Goal: Check status

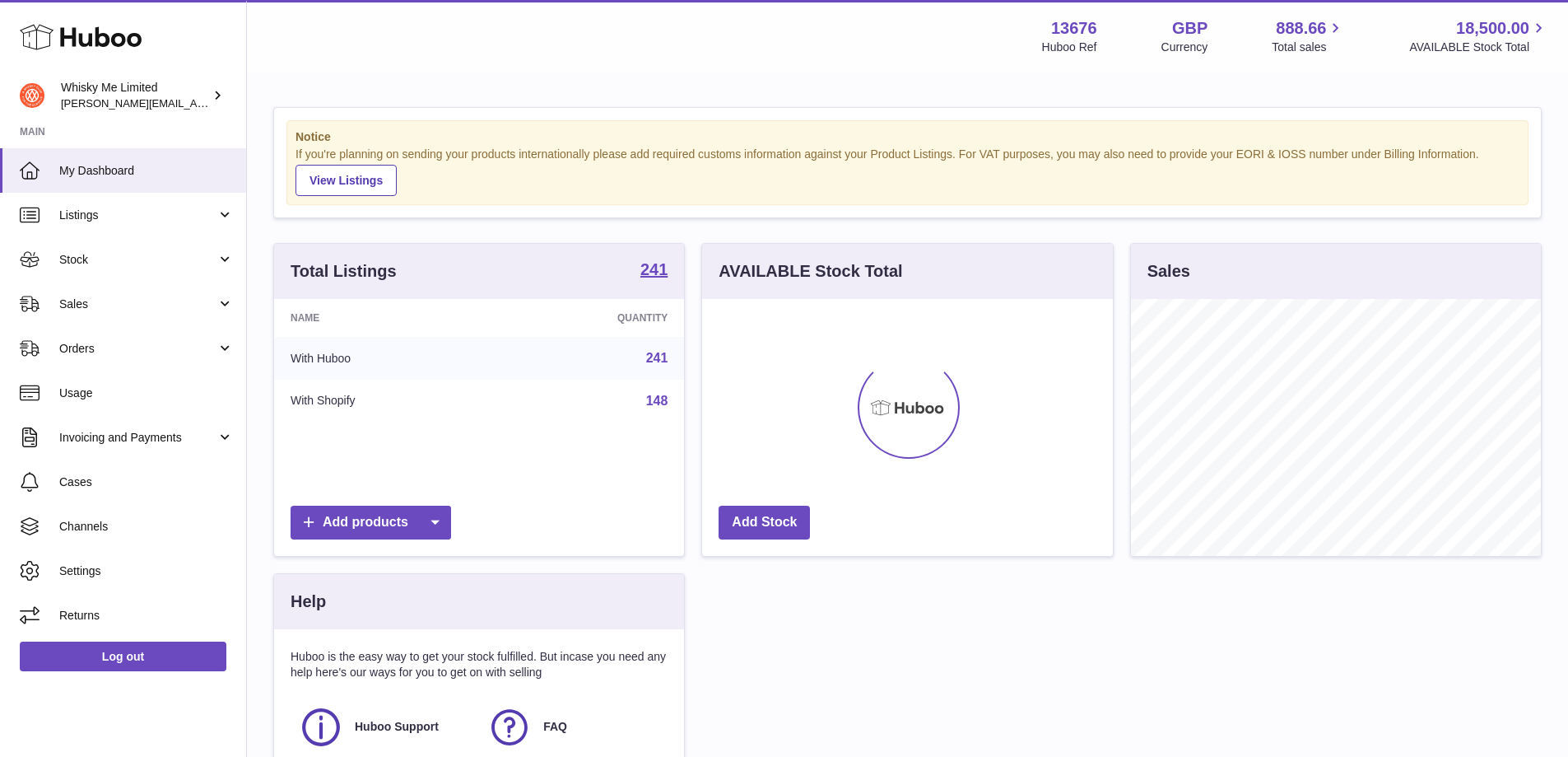
scroll to position [257, 411]
click at [104, 302] on span "Sales" at bounding box center [138, 304] width 157 height 16
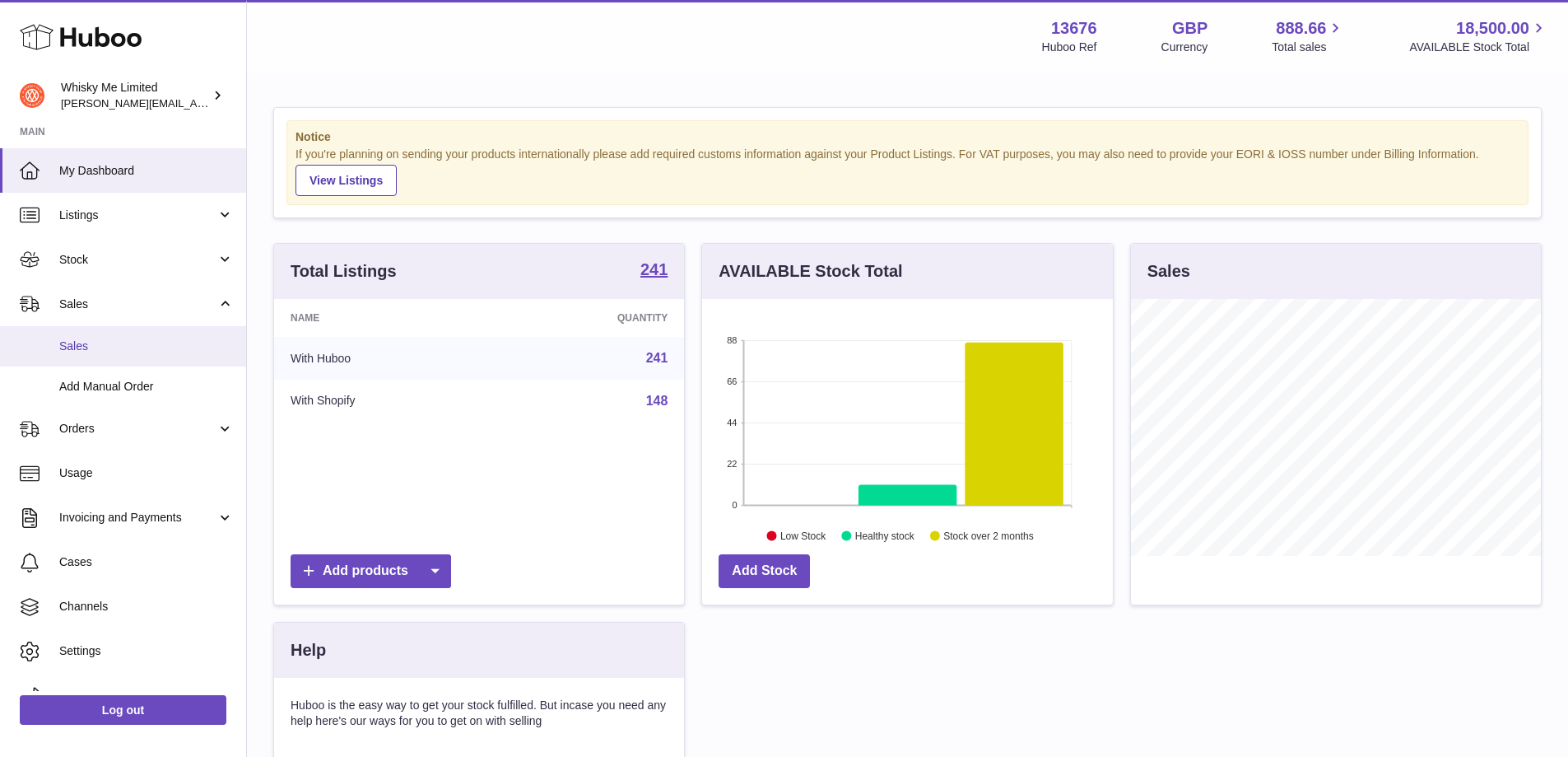
click at [118, 347] on span "Sales" at bounding box center [146, 346] width 175 height 16
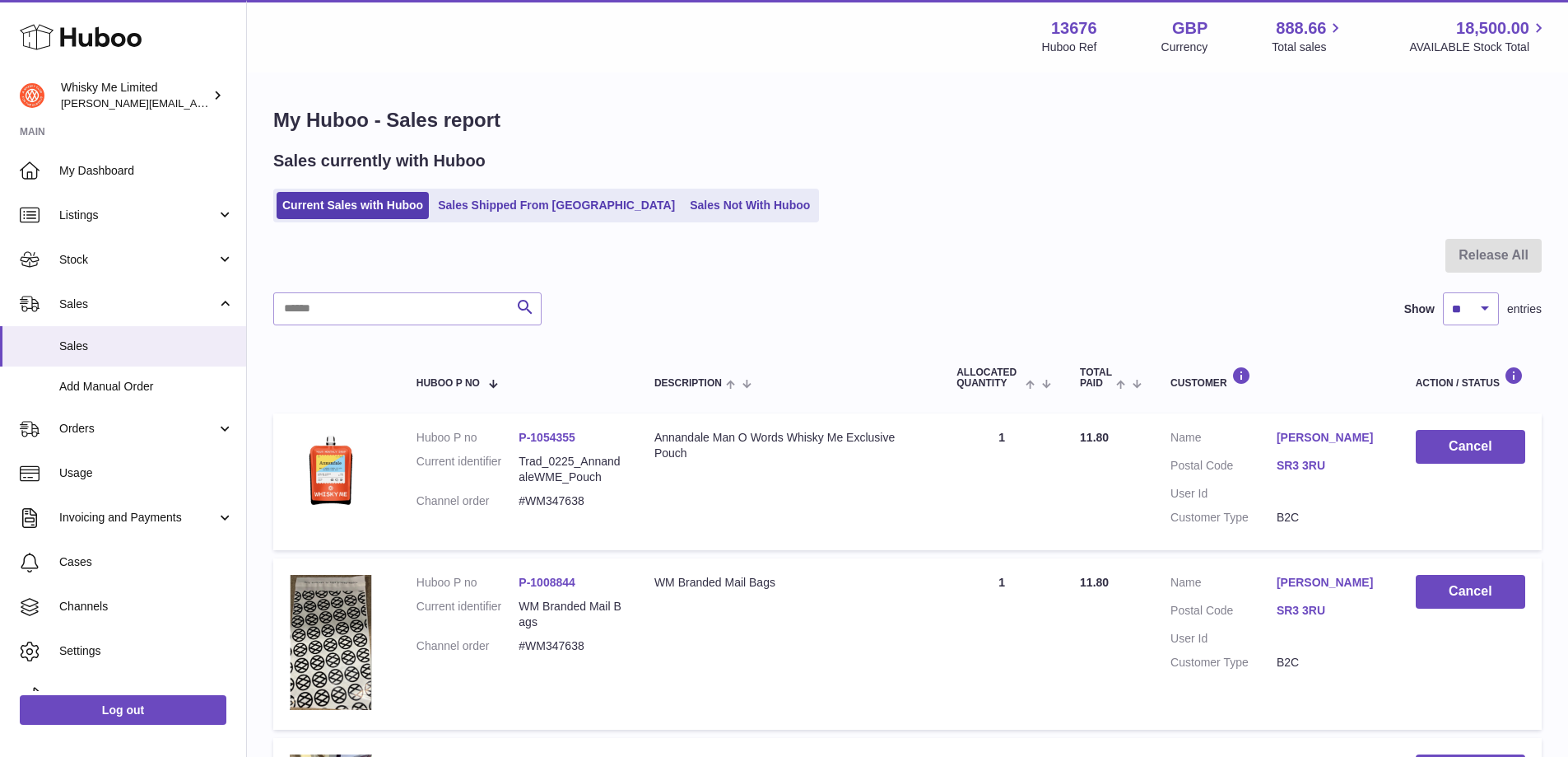
click at [500, 216] on link "Sales Shipped From [GEOGRAPHIC_DATA]" at bounding box center [556, 206] width 249 height 28
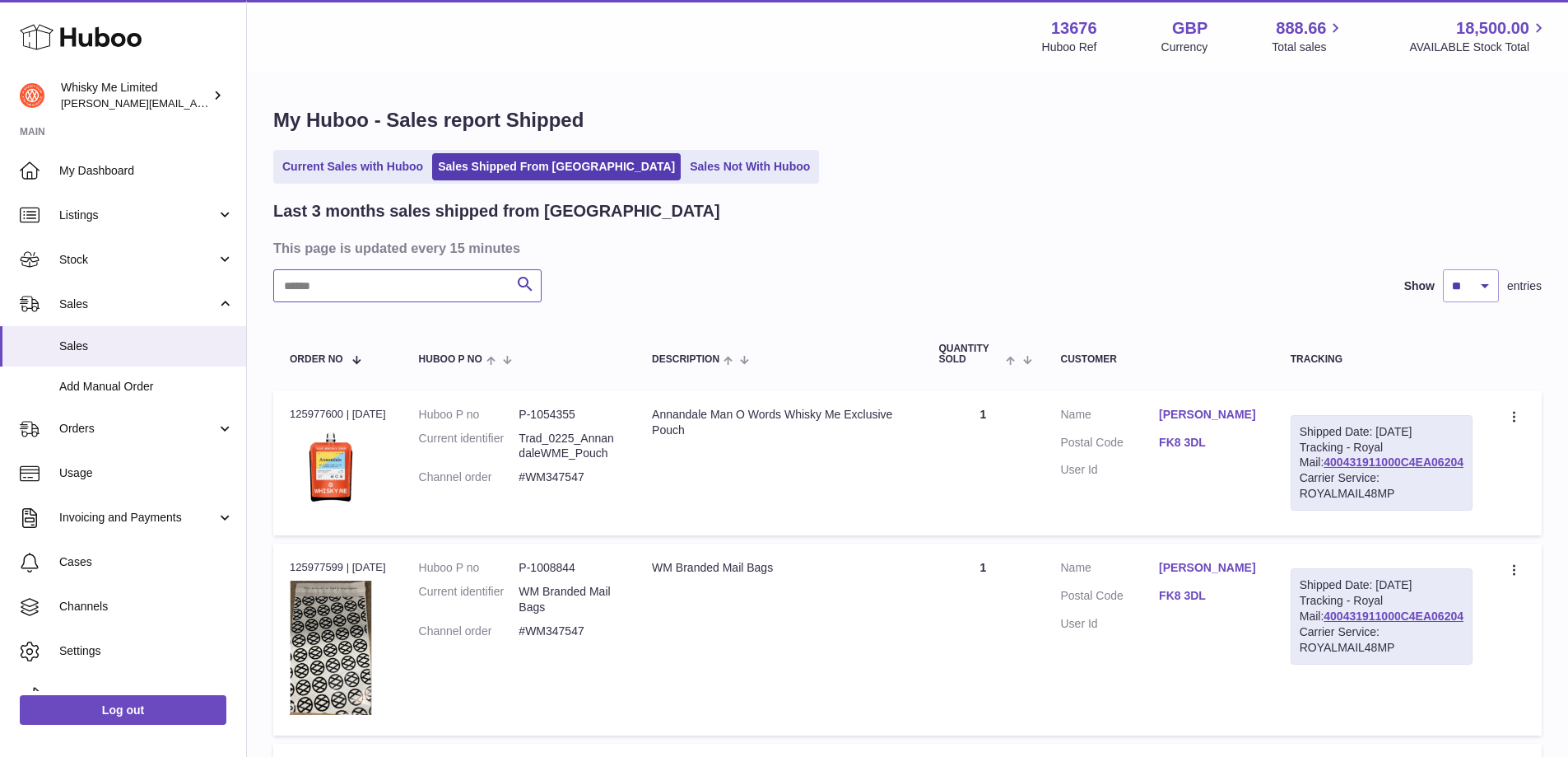
click at [401, 294] on input "text" at bounding box center [407, 285] width 268 height 33
paste input "********"
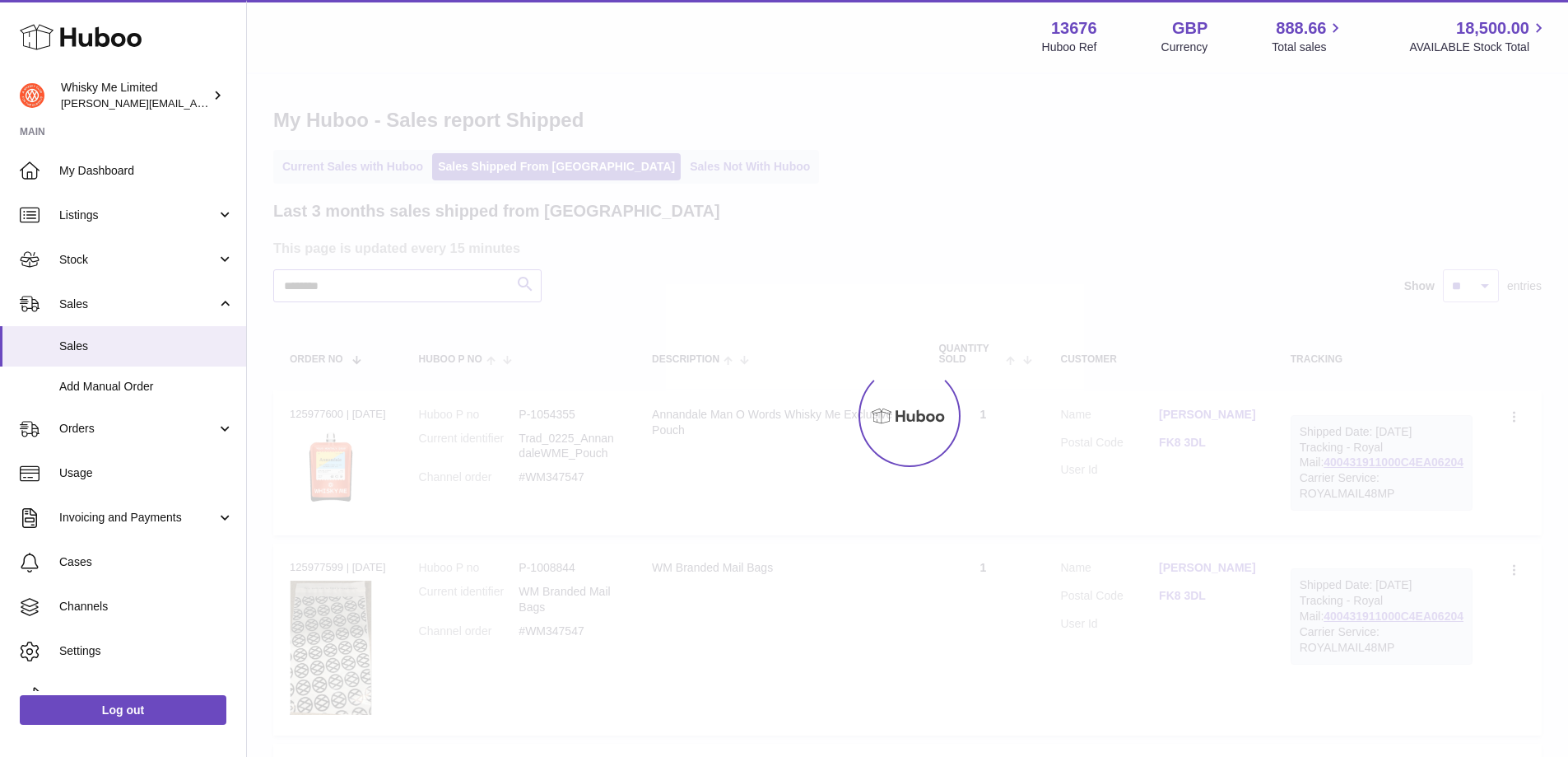
type input "********"
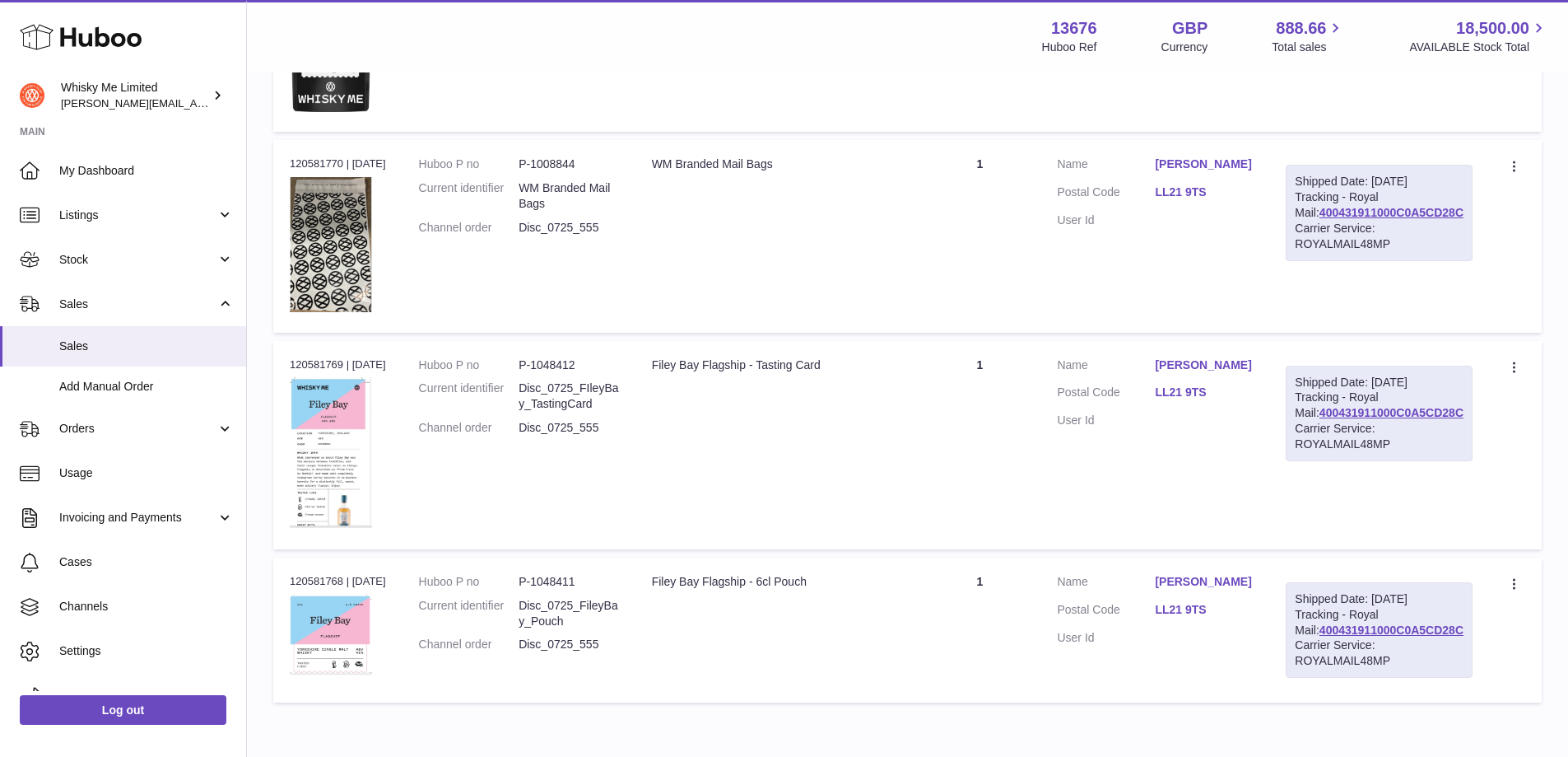
scroll to position [1637, 0]
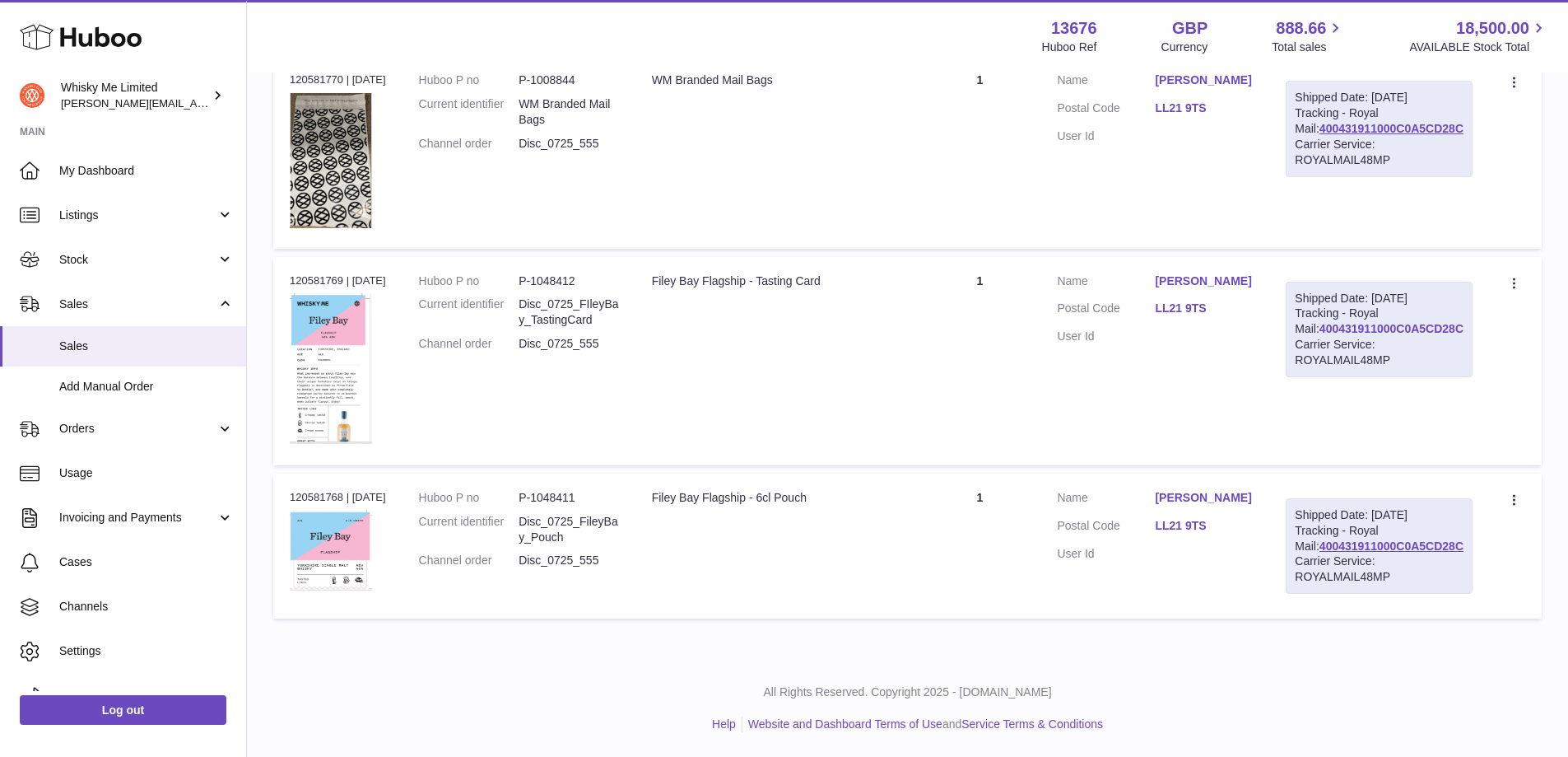
drag, startPoint x: 1318, startPoint y: 328, endPoint x: 1462, endPoint y: 328, distance: 144.0
click at [1462, 328] on div "Shipped Date: [DATE] Tracking - Royal Mail: 400431911000C0A5CD28C Carrier Servi…" at bounding box center [1379, 329] width 187 height 95
copy link "400431911000C0A5CD28C"
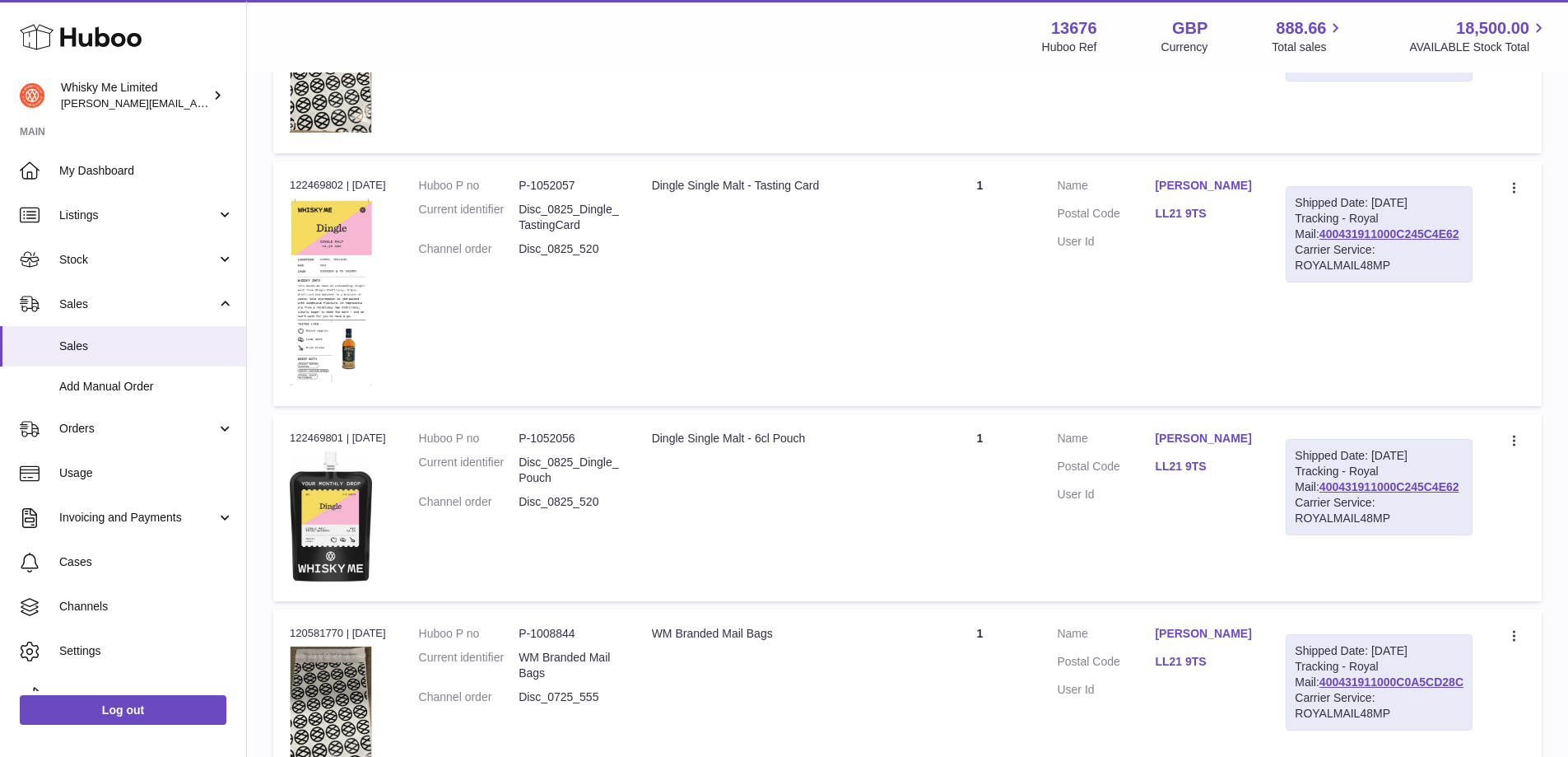
scroll to position [1060, 0]
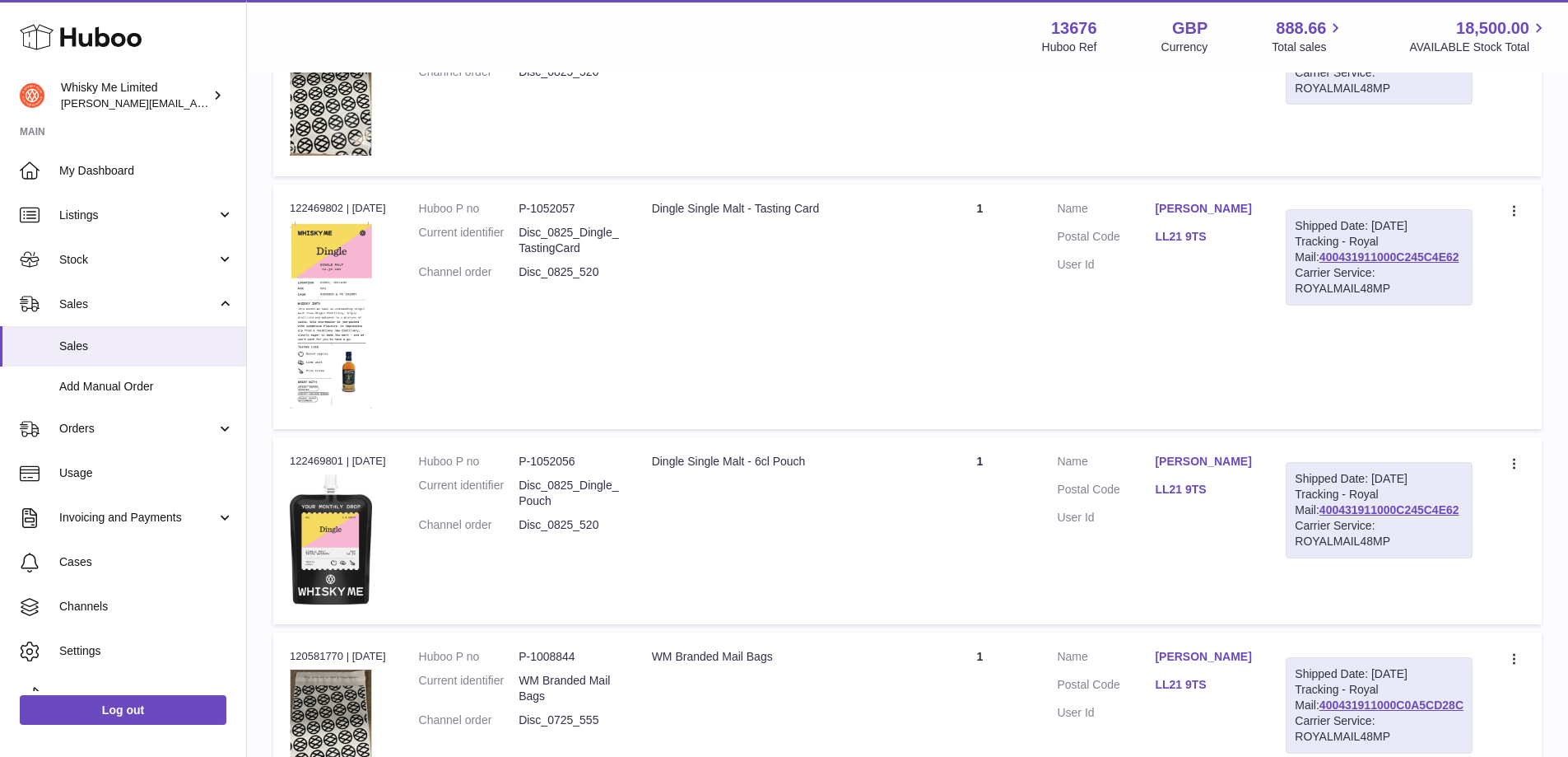
drag, startPoint x: 1464, startPoint y: 272, endPoint x: 1317, endPoint y: 279, distance: 147.2
click at [1317, 279] on div "Shipped Date: [DATE] Tracking - Royal Mail: 400431911000C245C4E62 Carrier Servi…" at bounding box center [1379, 257] width 187 height 95
copy link "400431911000C245C4E62"
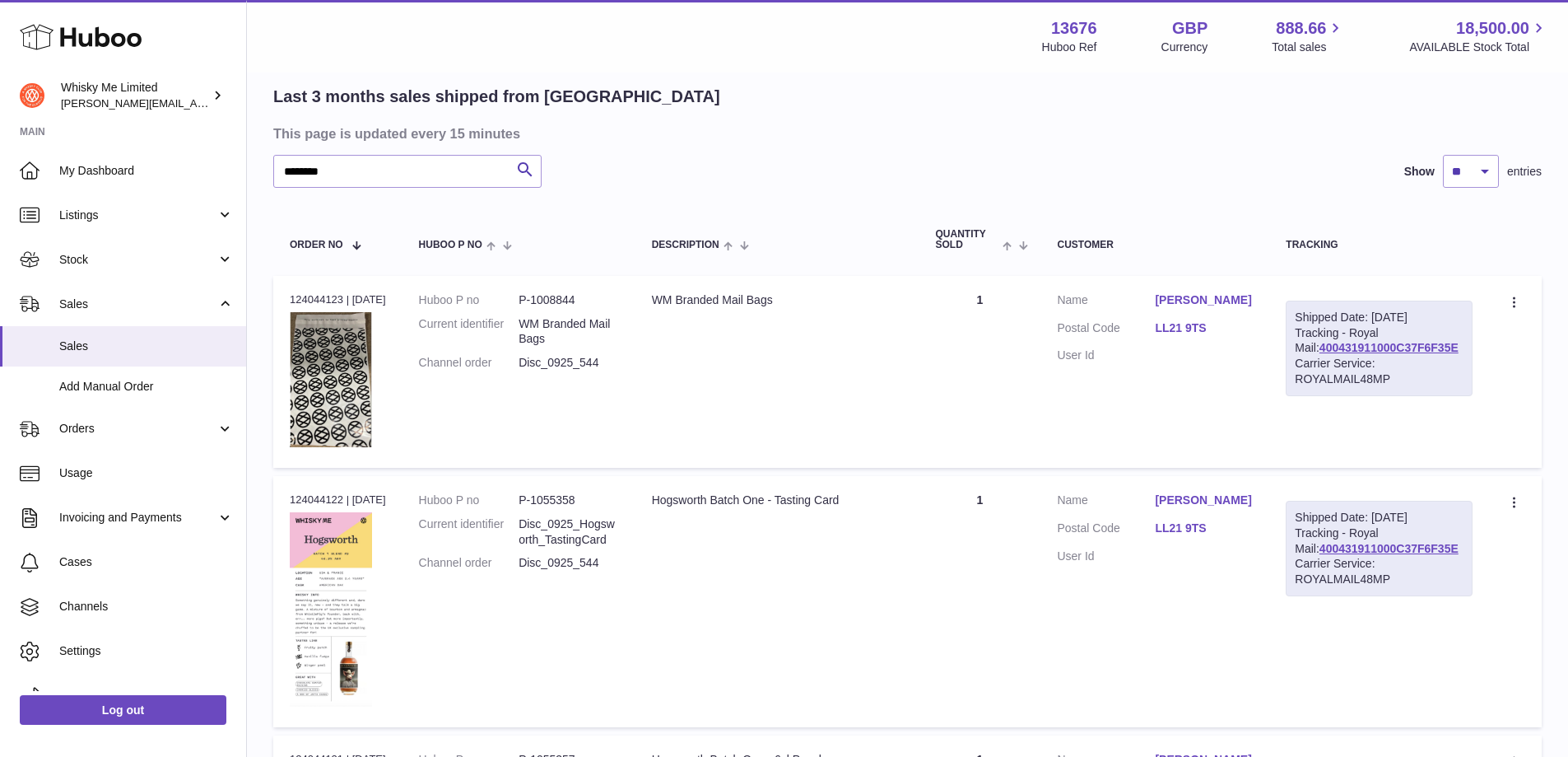
scroll to position [329, 0]
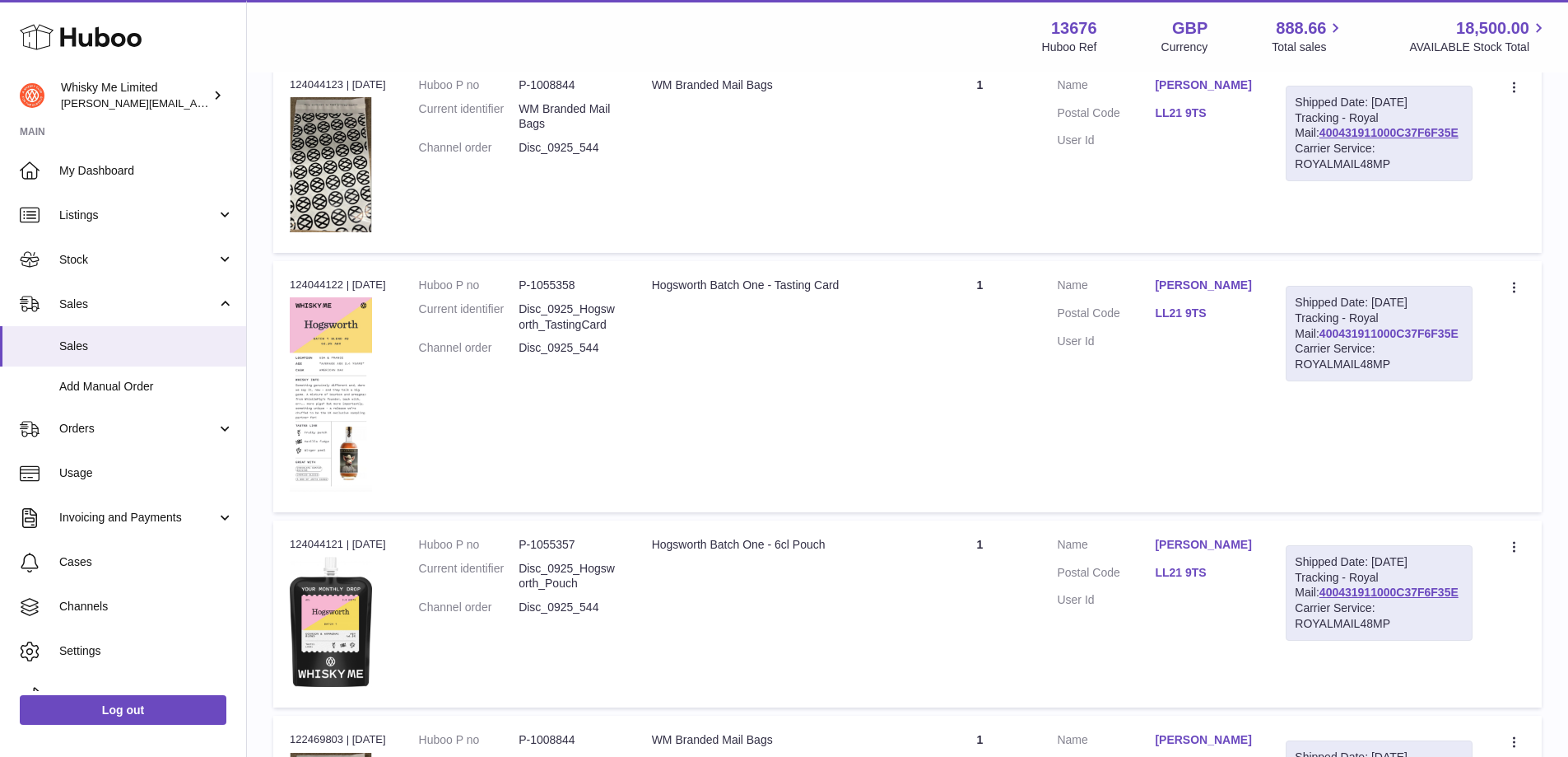
click at [1444, 340] on link "400431911000C37F6F35E" at bounding box center [1389, 333] width 140 height 13
drag, startPoint x: 1462, startPoint y: 348, endPoint x: 1319, endPoint y: 350, distance: 143.0
click at [1319, 350] on div "Shipped Date: [DATE] Tracking - Royal Mail: 400431911000C37F6F35E Carrier Servi…" at bounding box center [1379, 333] width 187 height 95
copy link "400431911000C37F6F35E"
